Goal: Transaction & Acquisition: Purchase product/service

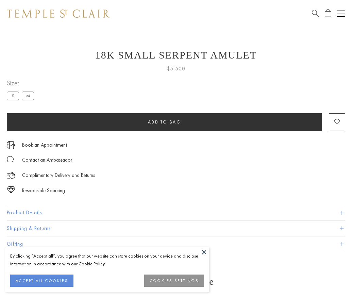
click at [164, 122] on span "Add to bag" at bounding box center [164, 122] width 33 height 6
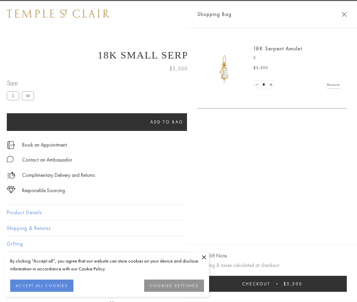
click at [274, 283] on button "Checkout $5,500" at bounding box center [271, 284] width 149 height 16
